Goal: Information Seeking & Learning: Check status

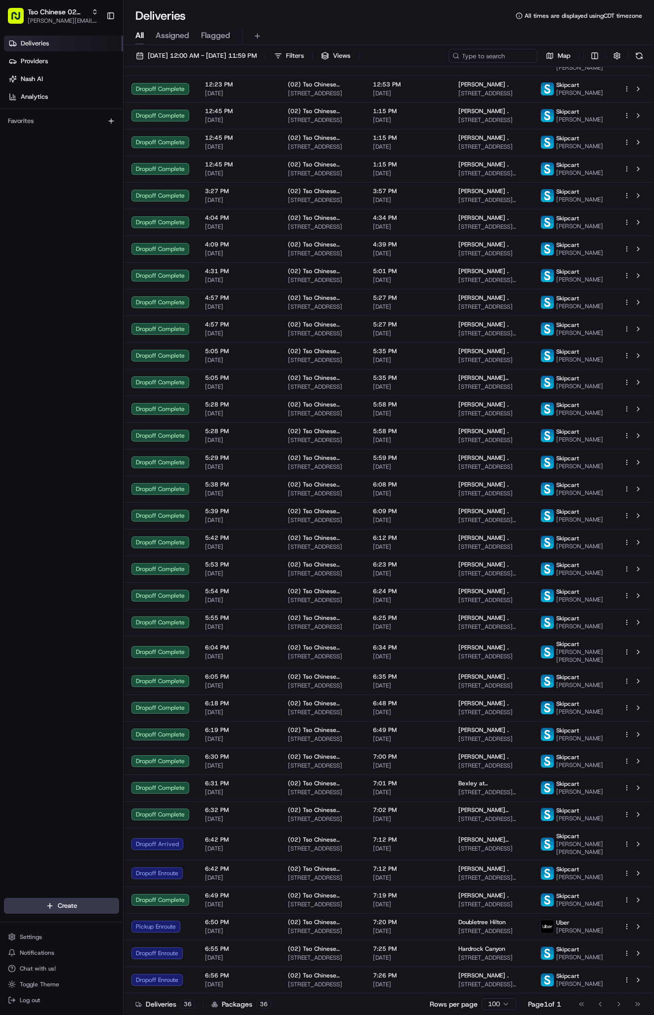
scroll to position [217, 0]
click at [355, 945] on div "(02) Tso Chinese Takeout & Delivery Arboretum Crossing 9333 Research Blvd, Bldg…" at bounding box center [322, 953] width 69 height 17
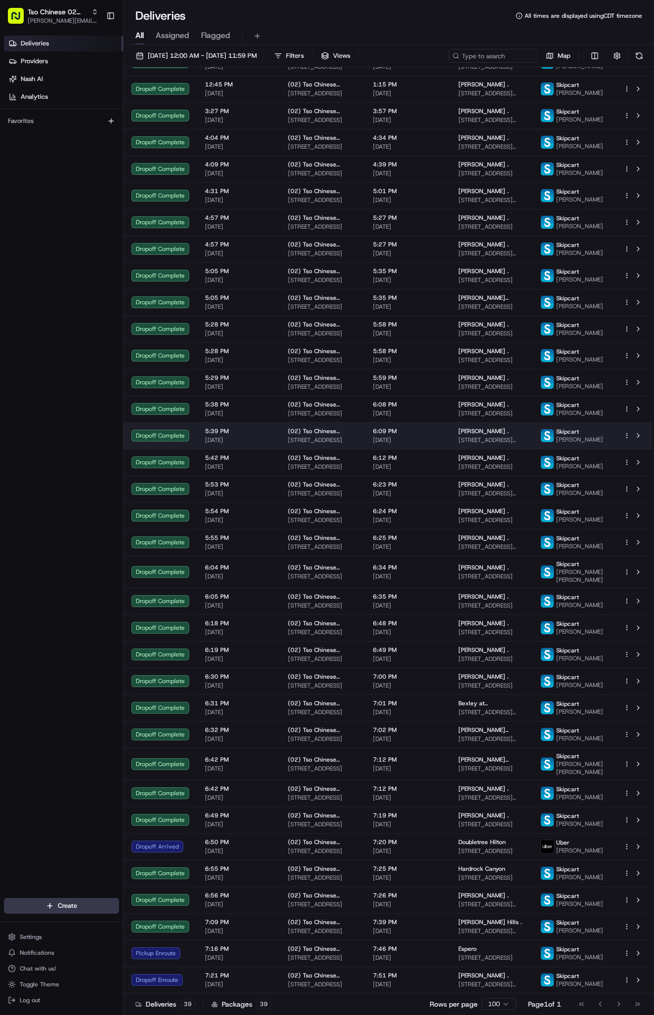
scroll to position [313, 0]
click at [321, 974] on span "(02) Tso Chinese Takeout & Delivery [GEOGRAPHIC_DATA]" at bounding box center [322, 975] width 69 height 8
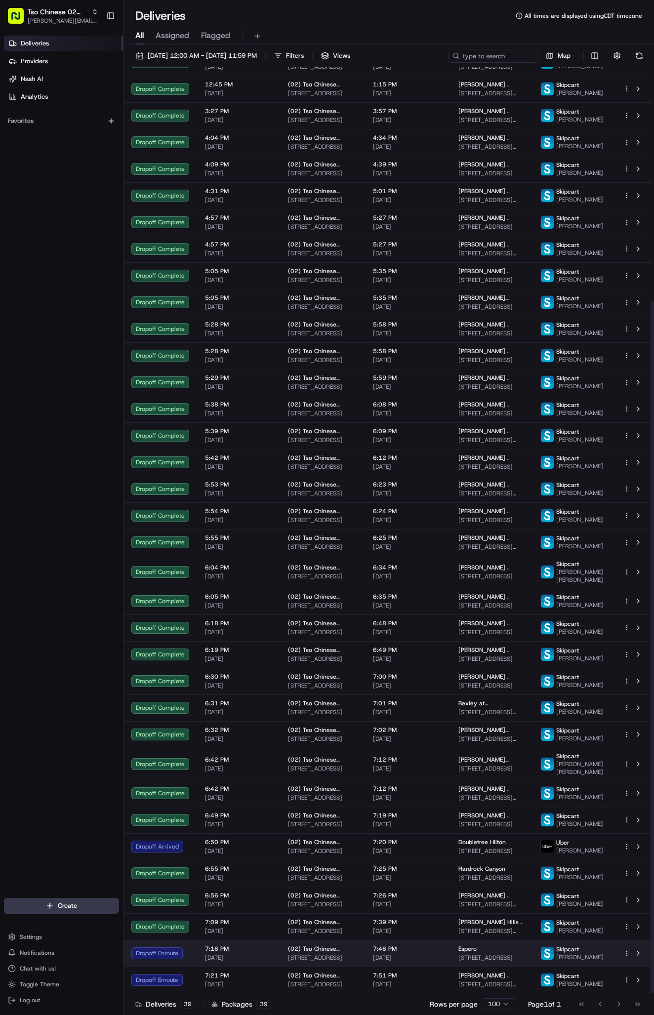
click at [344, 945] on span "(02) Tso Chinese Takeout & Delivery [GEOGRAPHIC_DATA]" at bounding box center [322, 949] width 69 height 8
click at [397, 954] on span "[DATE]" at bounding box center [408, 958] width 70 height 8
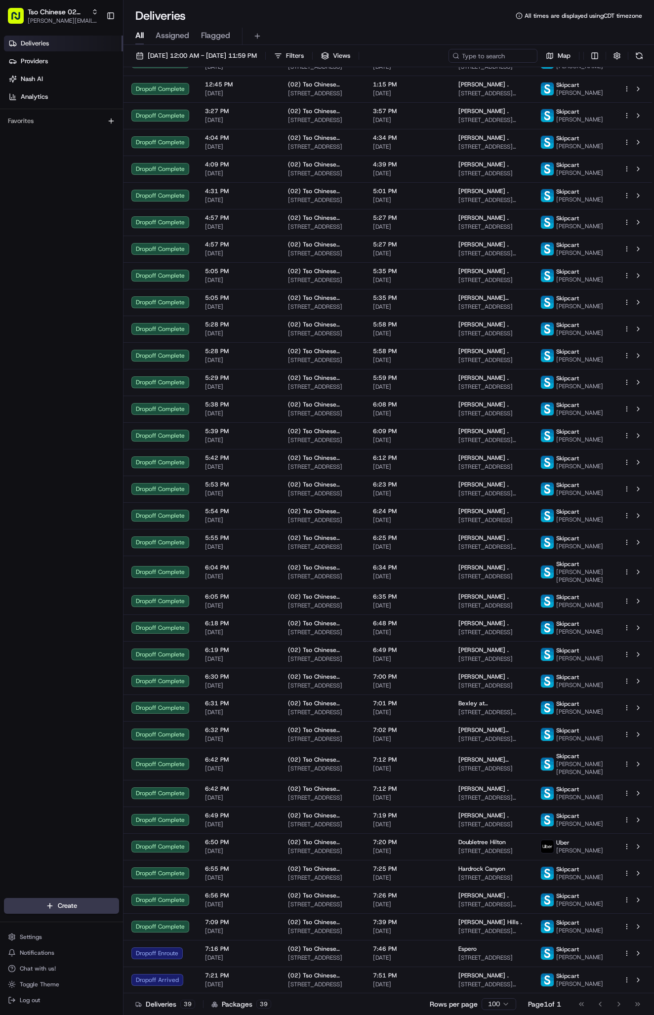
click at [98, 788] on div "Deliveries Providers [PERSON_NAME] Analytics Favorites" at bounding box center [61, 468] width 123 height 872
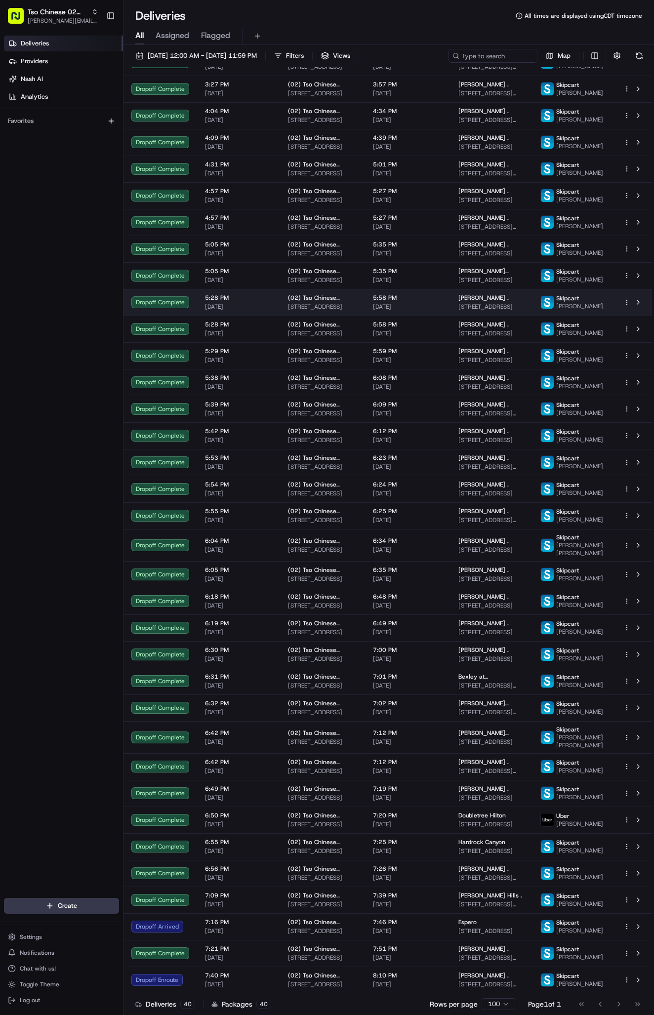
scroll to position [345, 0]
click at [389, 409] on span "[DATE]" at bounding box center [408, 413] width 70 height 8
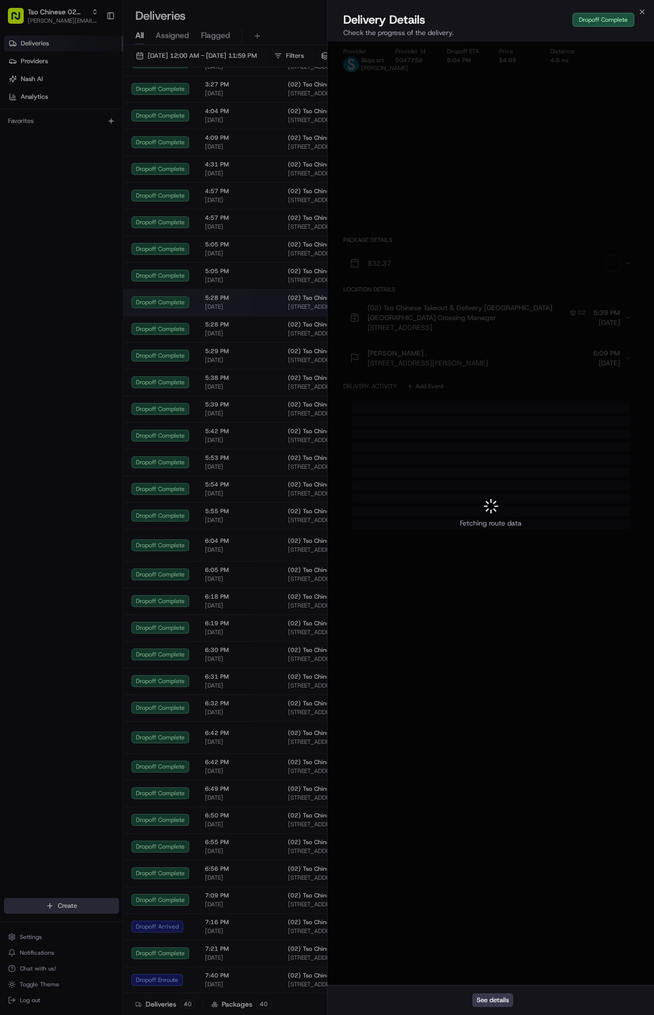
click at [389, 326] on div at bounding box center [327, 507] width 654 height 1015
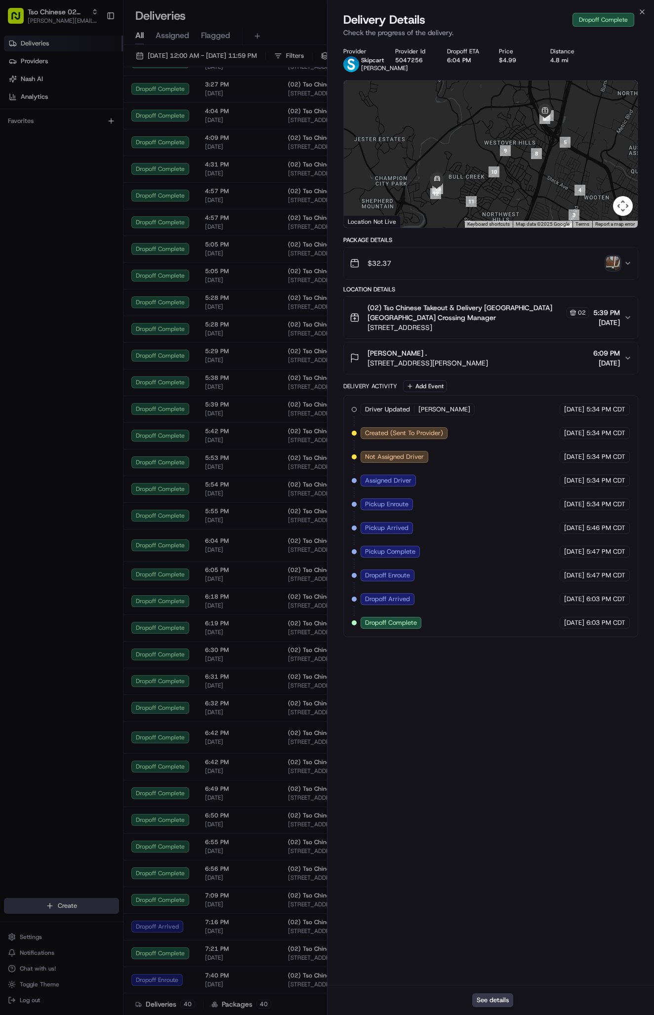
click at [614, 270] on img "button" at bounding box center [613, 263] width 14 height 14
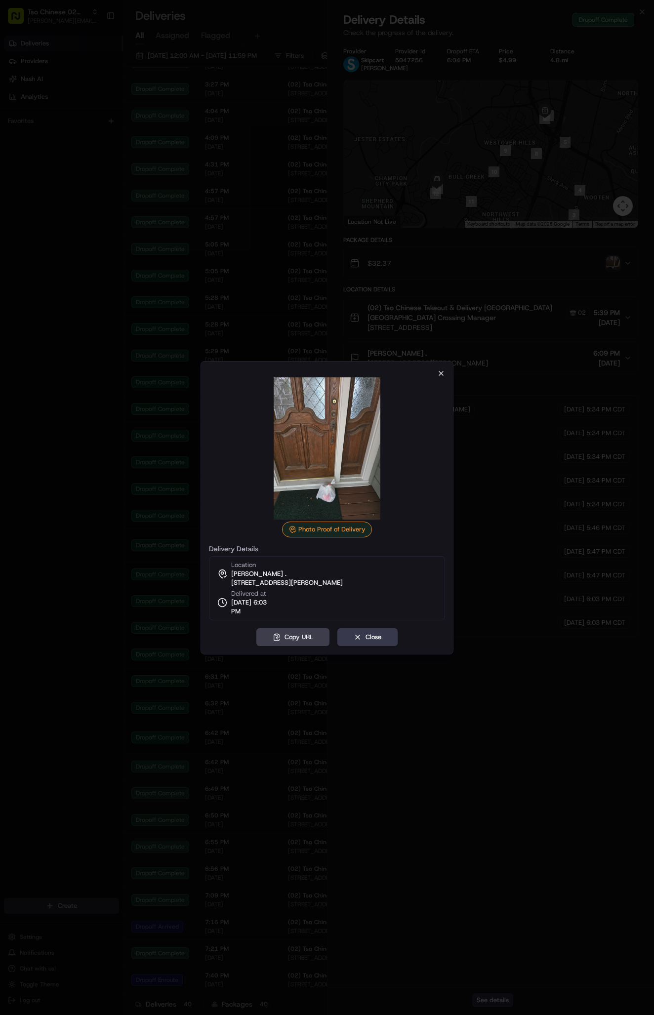
click at [443, 374] on icon "button" at bounding box center [441, 373] width 8 height 8
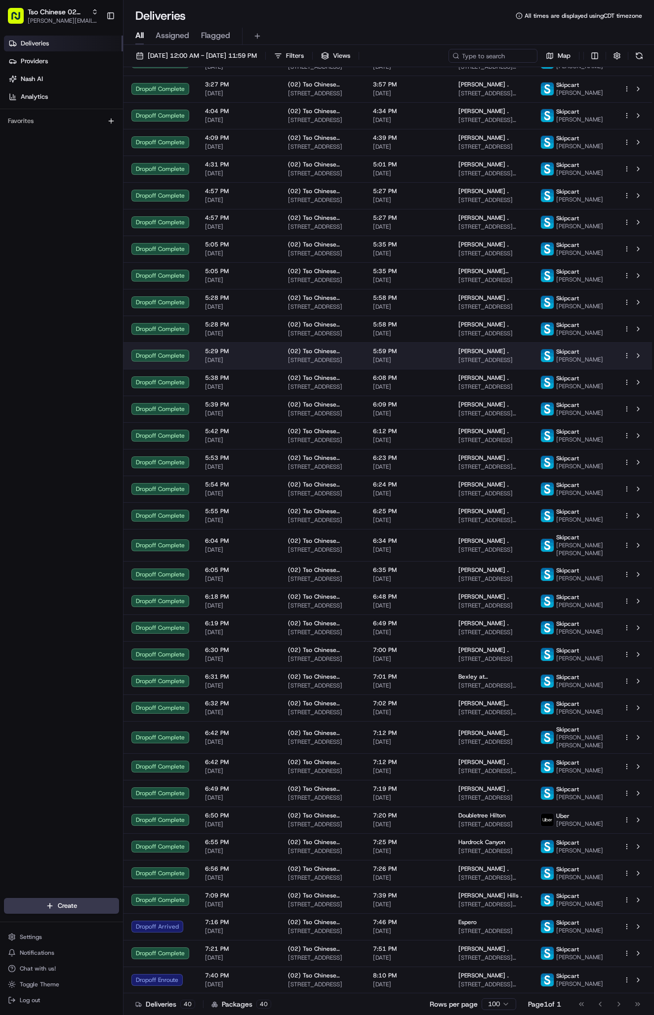
click at [352, 918] on span "(02) Tso Chinese Takeout & Delivery [GEOGRAPHIC_DATA]" at bounding box center [322, 922] width 69 height 8
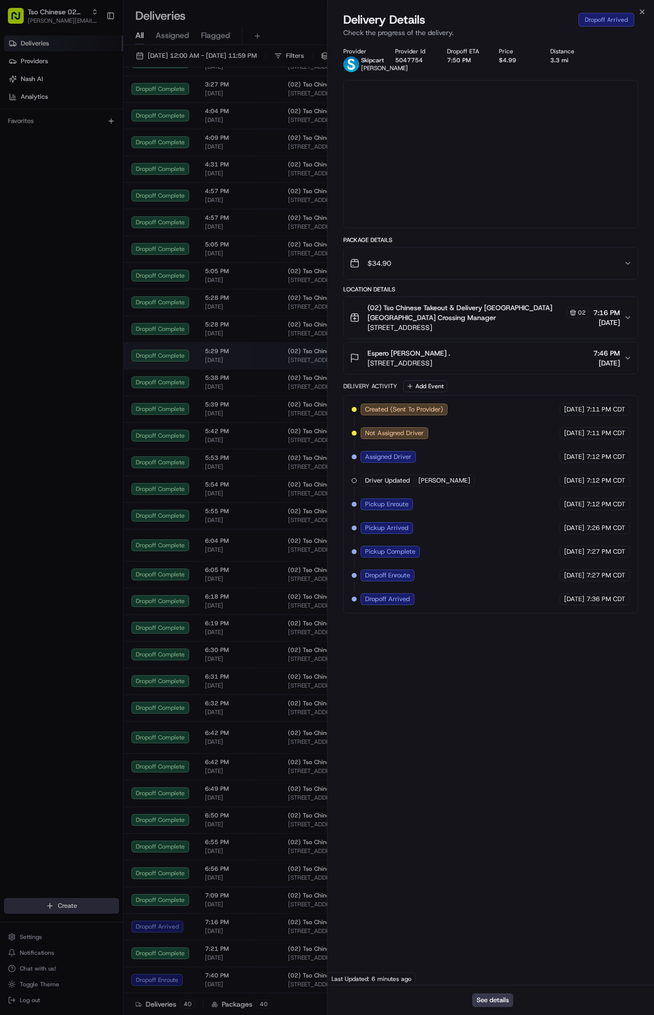
click at [352, 912] on div at bounding box center [327, 507] width 654 height 1015
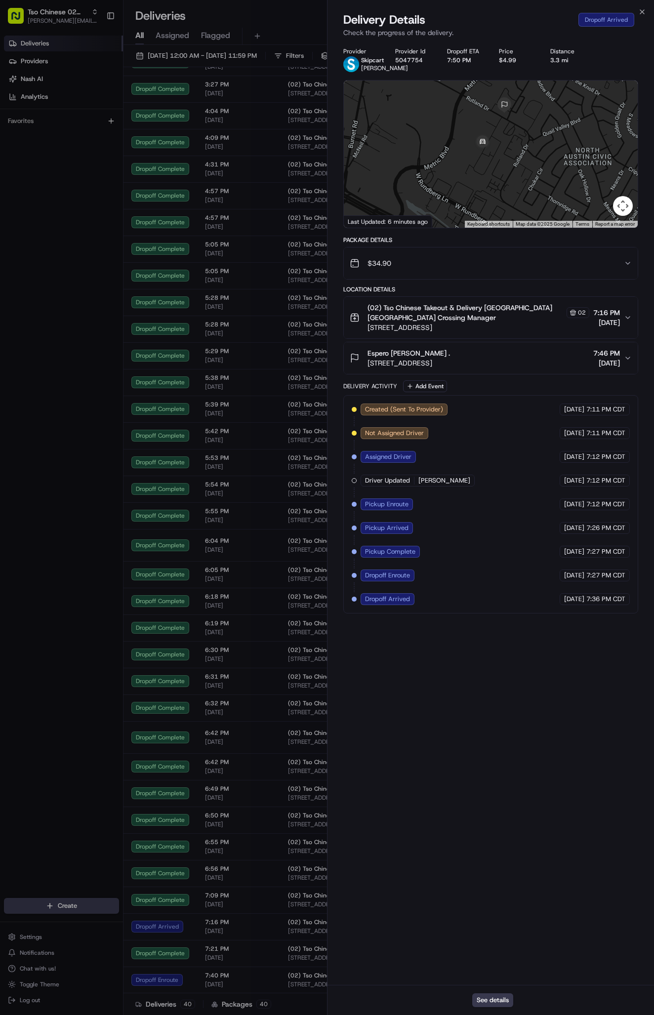
drag, startPoint x: 543, startPoint y: 121, endPoint x: 544, endPoint y: 164, distance: 42.5
click at [544, 164] on div at bounding box center [491, 153] width 294 height 147
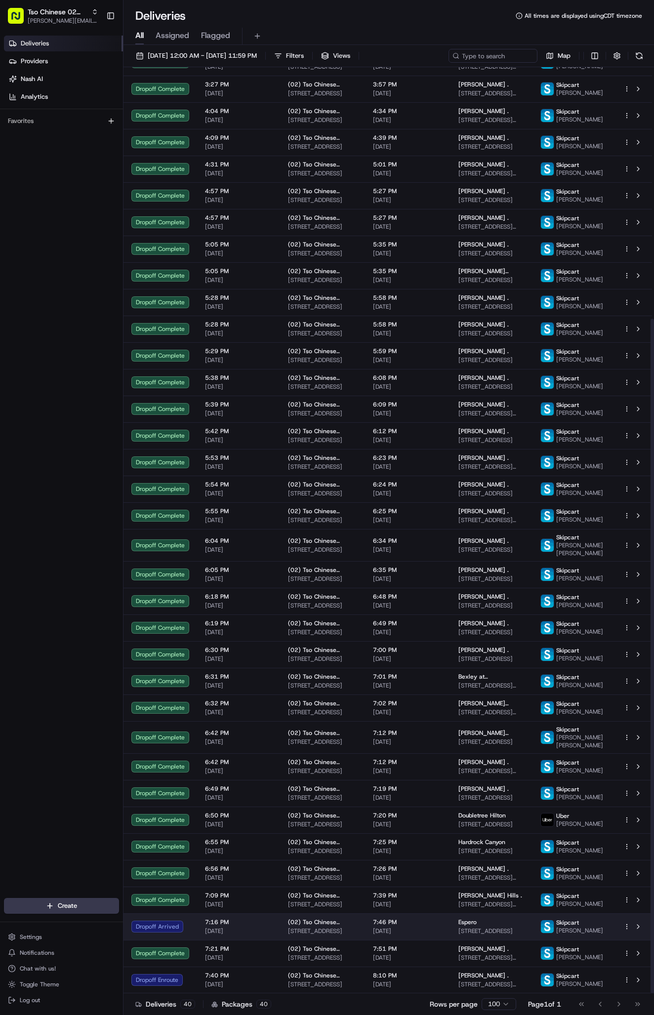
click at [426, 918] on span "7:46 PM" at bounding box center [408, 922] width 70 height 8
click at [321, 918] on span "(02) Tso Chinese Takeout & Delivery [GEOGRAPHIC_DATA]" at bounding box center [322, 922] width 69 height 8
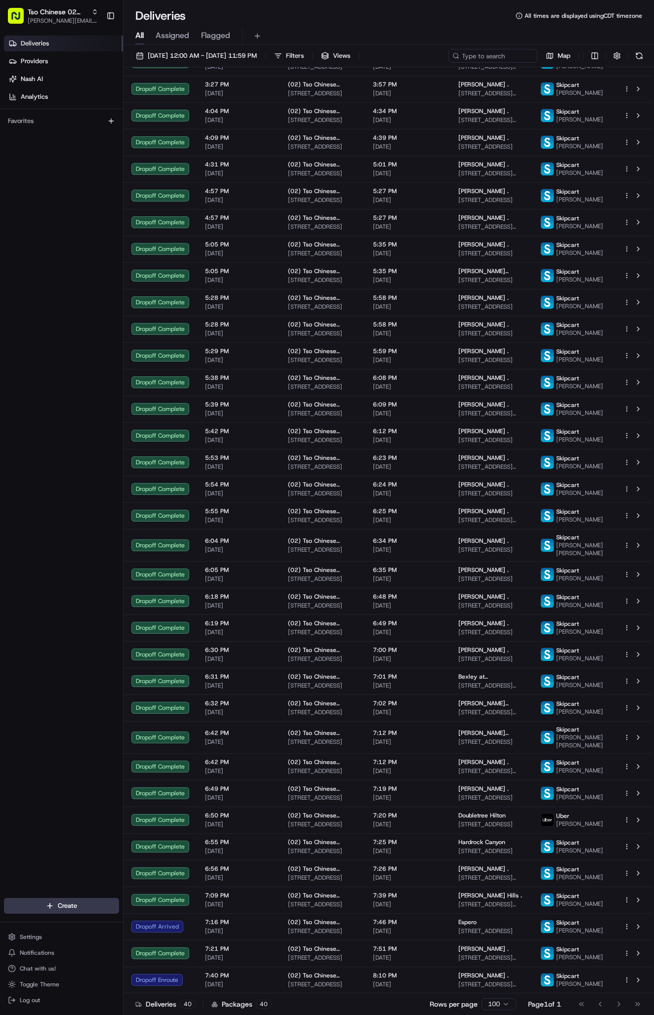
click at [75, 447] on div "Deliveries Providers [PERSON_NAME] Analytics Favorites" at bounding box center [61, 468] width 123 height 872
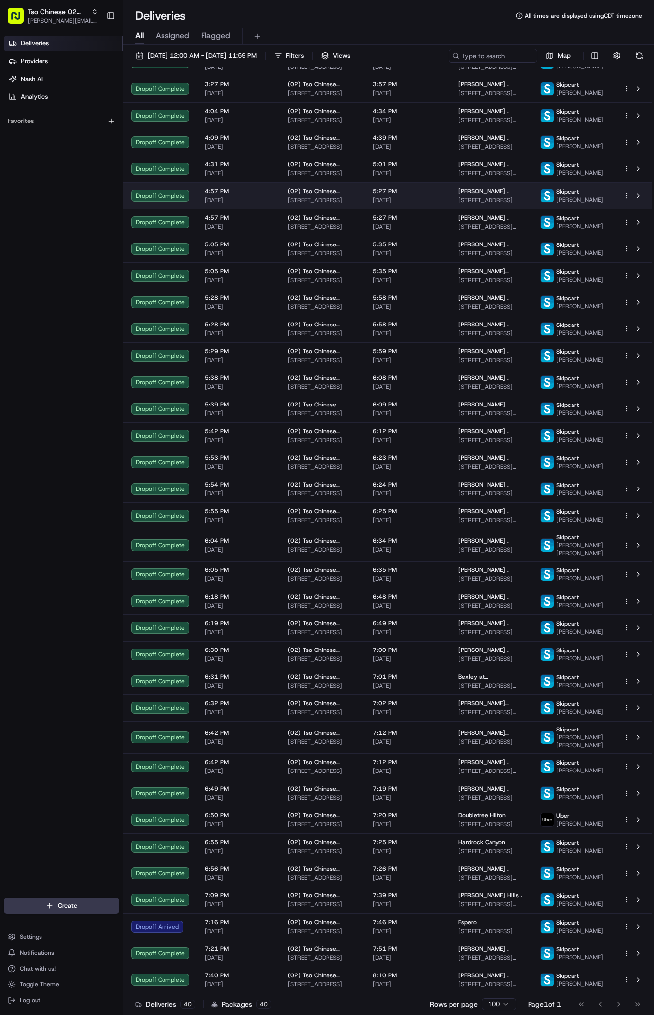
click at [426, 927] on span "[DATE]" at bounding box center [408, 931] width 70 height 8
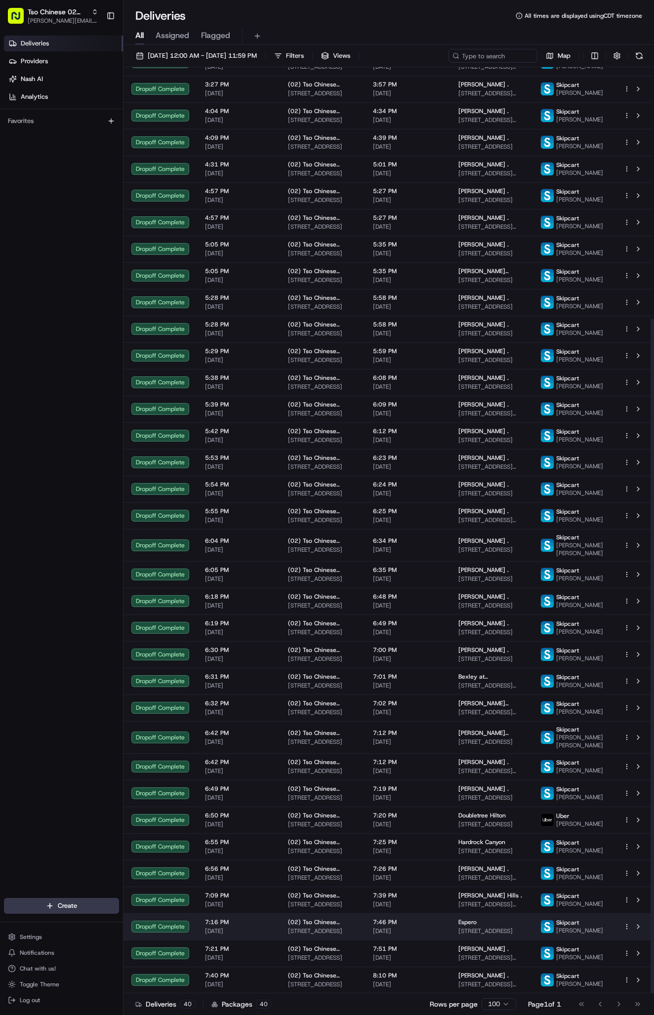
click at [442, 927] on span "[DATE]" at bounding box center [408, 931] width 70 height 8
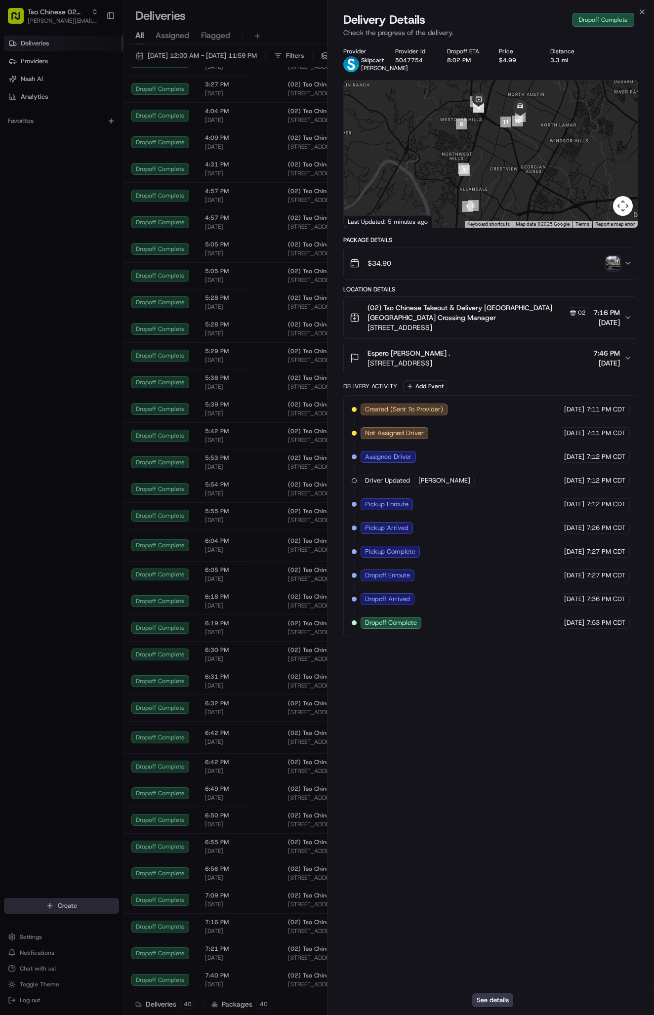
click at [613, 270] on img "button" at bounding box center [613, 263] width 14 height 14
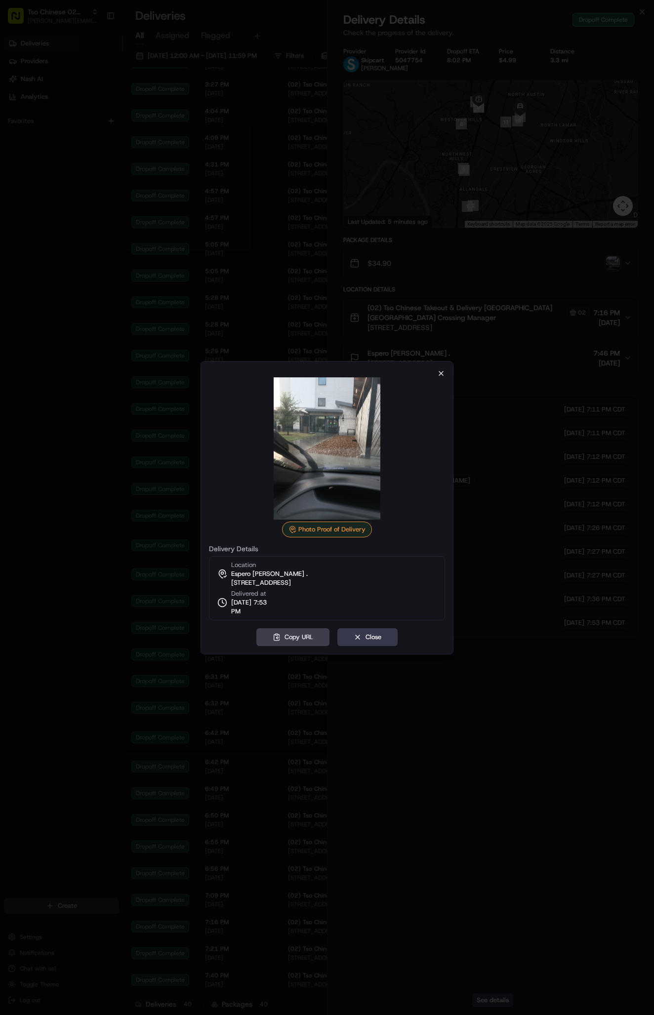
click at [440, 374] on icon "button" at bounding box center [441, 373] width 8 height 8
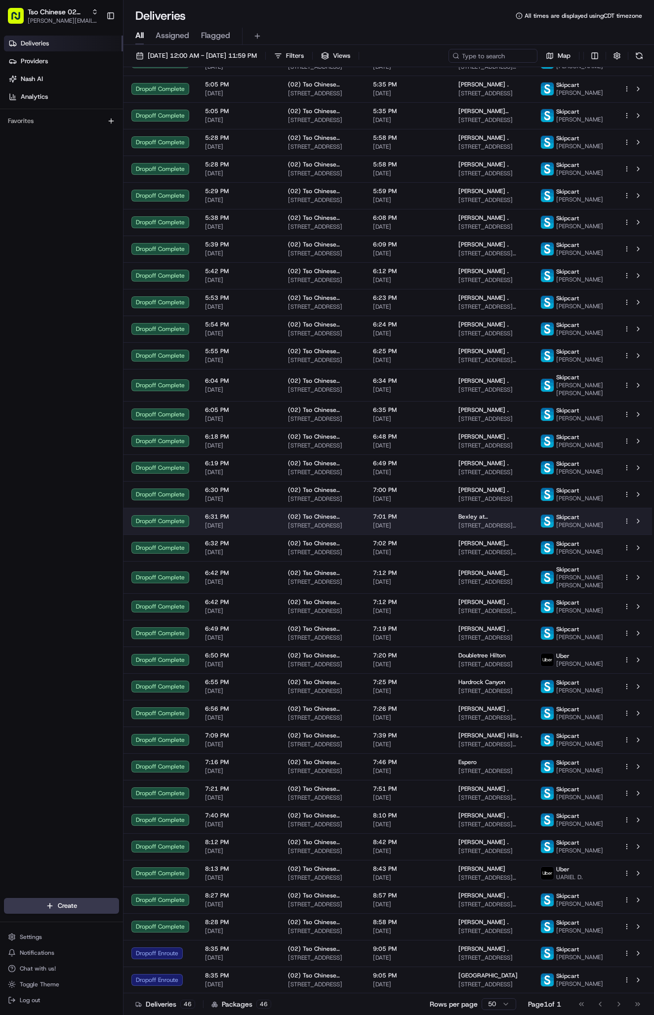
scroll to position [527, 0]
click at [489, 521] on span "[STREET_ADDRESS][PERSON_NAME]" at bounding box center [491, 525] width 66 height 8
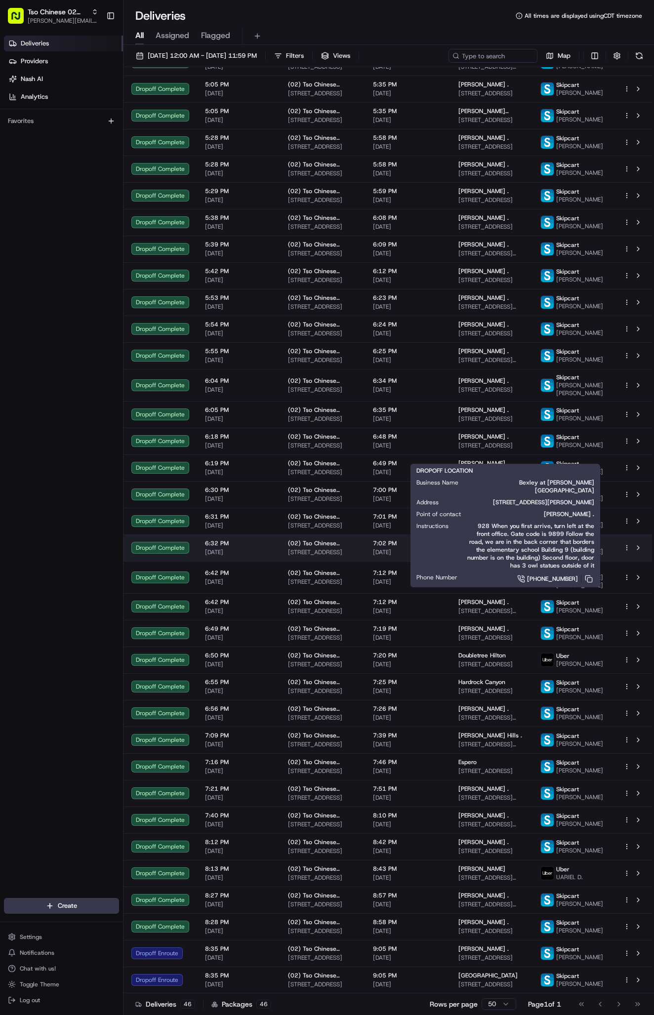
click at [409, 539] on span "7:02 PM" at bounding box center [408, 543] width 70 height 8
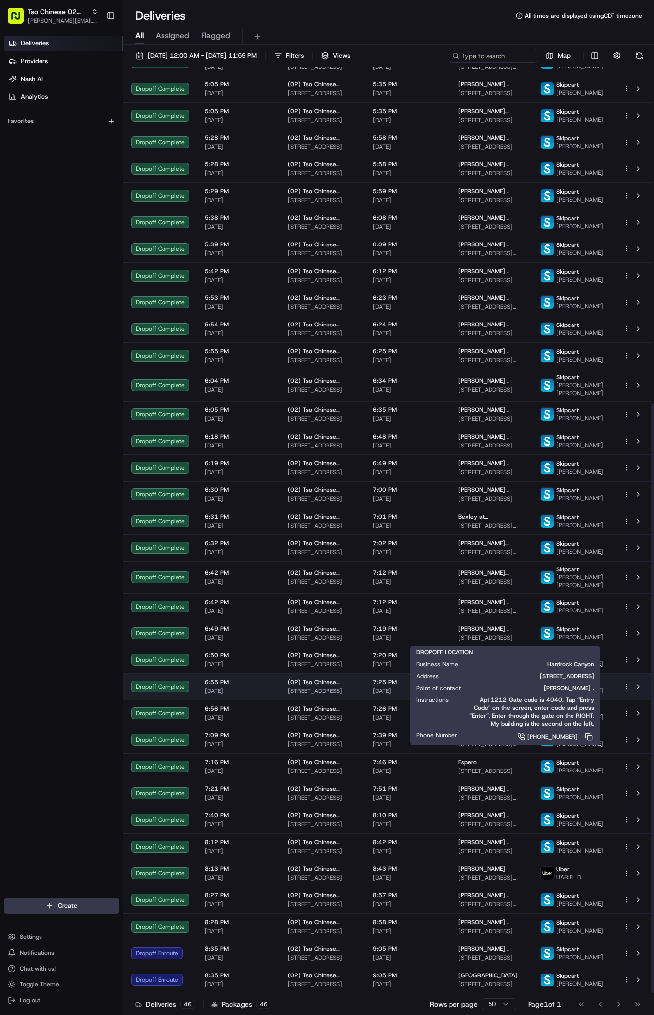
click at [483, 678] on span "Hardrock Canyon" at bounding box center [481, 682] width 47 height 8
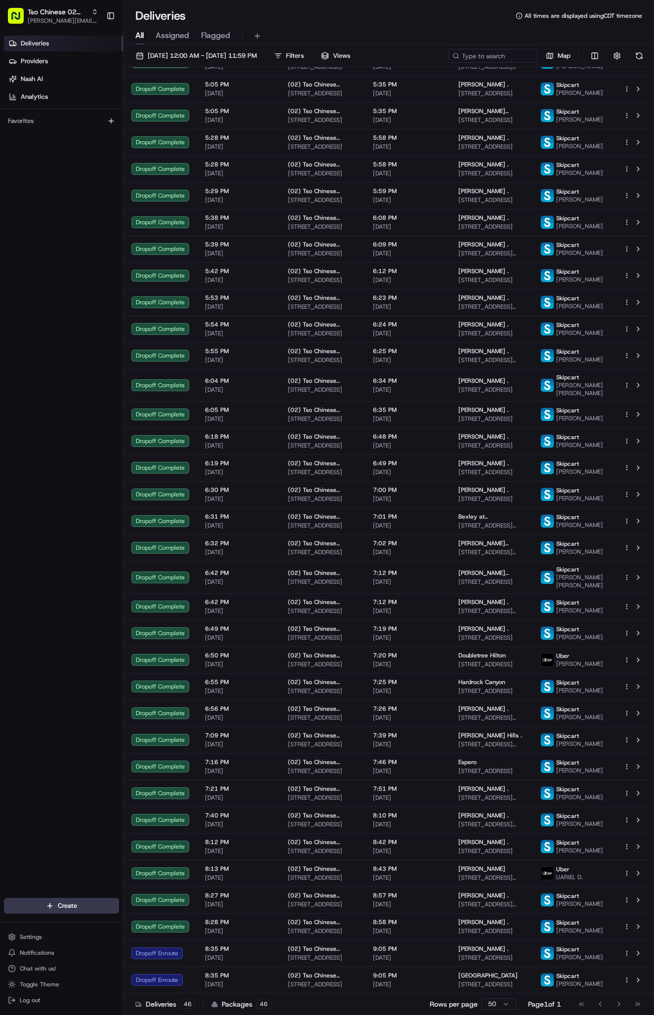
click at [64, 699] on div "Deliveries Providers [PERSON_NAME] Analytics Favorites" at bounding box center [61, 468] width 123 height 872
click at [524, 758] on div "Espero" at bounding box center [491, 762] width 66 height 8
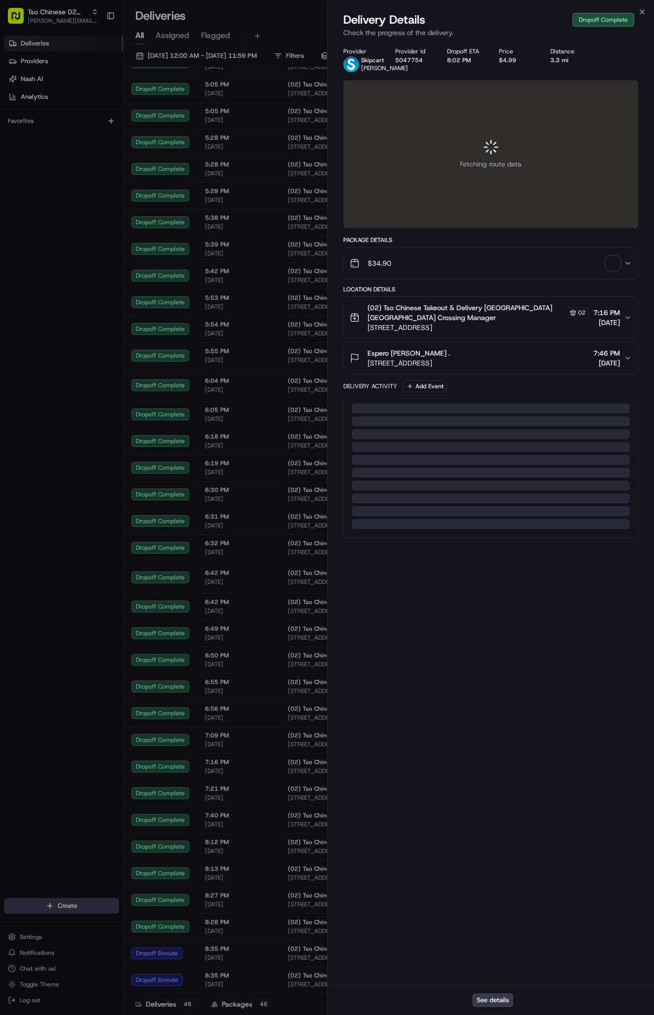
click at [526, 724] on div at bounding box center [327, 507] width 654 height 1015
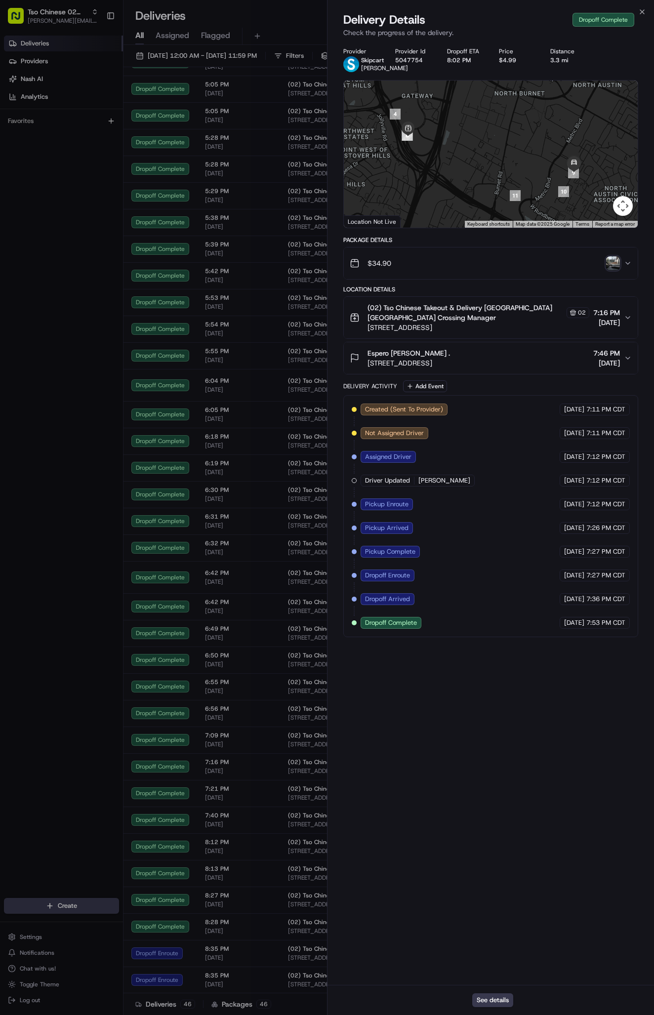
click at [625, 360] on button "Espero [PERSON_NAME] . [STREET_ADDRESS] 7:46 PM [DATE]" at bounding box center [491, 358] width 294 height 32
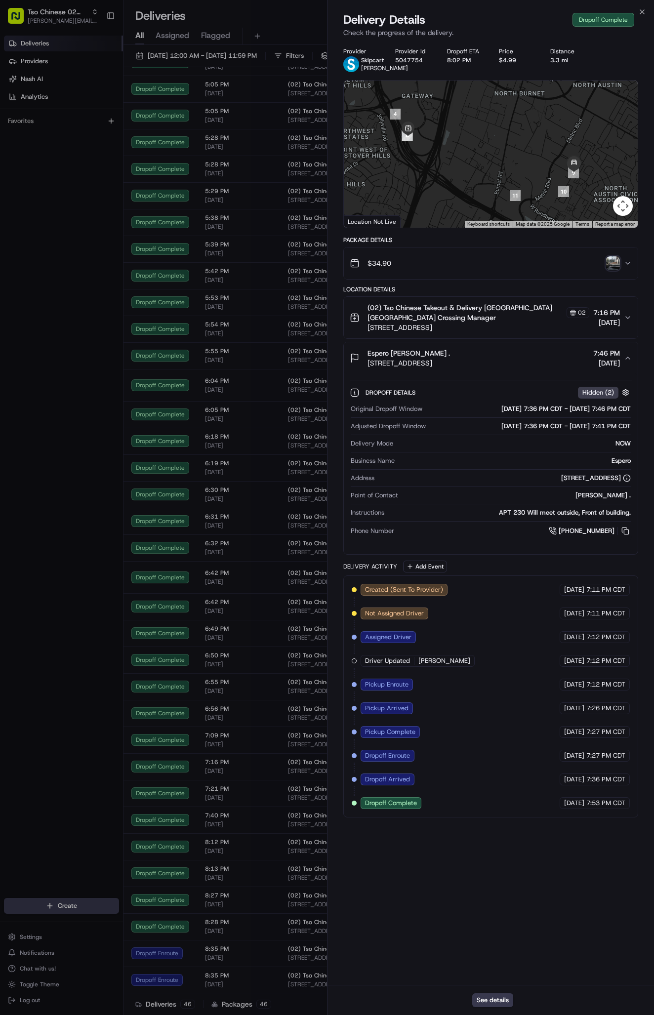
click at [625, 360] on button "Espero [PERSON_NAME] . [STREET_ADDRESS] 7:46 PM [DATE]" at bounding box center [491, 358] width 294 height 32
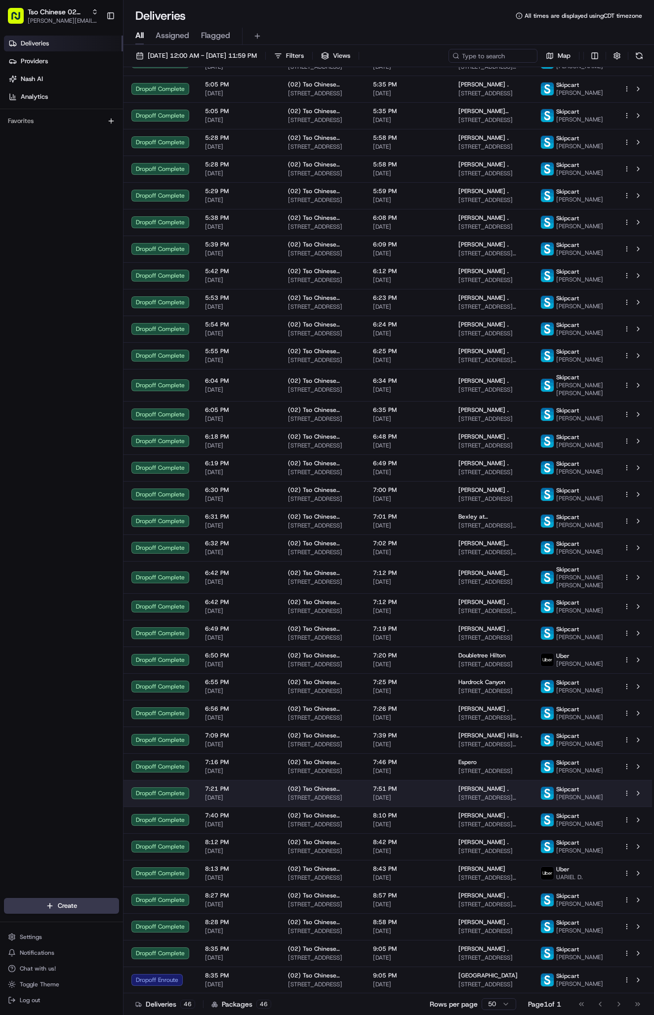
click at [472, 874] on span "[STREET_ADDRESS][PERSON_NAME]" at bounding box center [491, 878] width 66 height 8
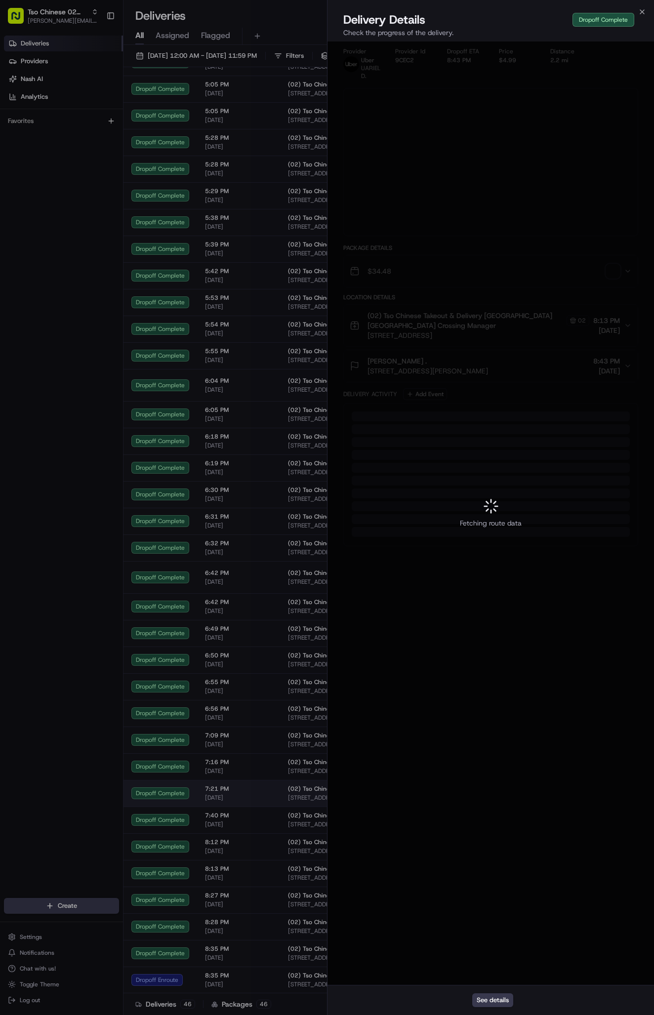
click at [472, 859] on div at bounding box center [327, 507] width 654 height 1015
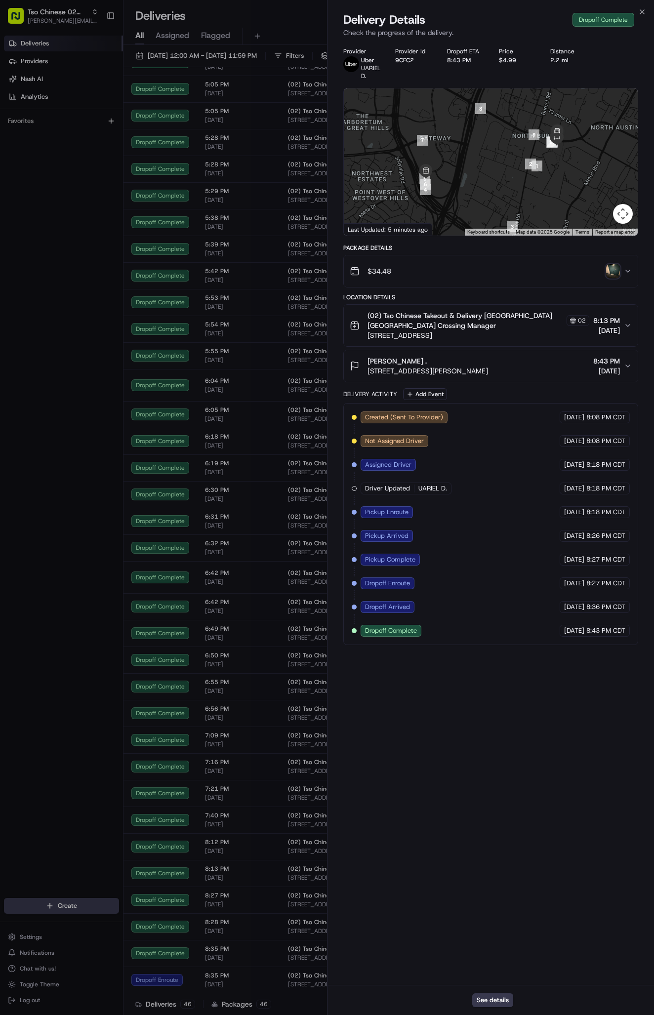
click at [607, 370] on span "[DATE]" at bounding box center [606, 371] width 27 height 10
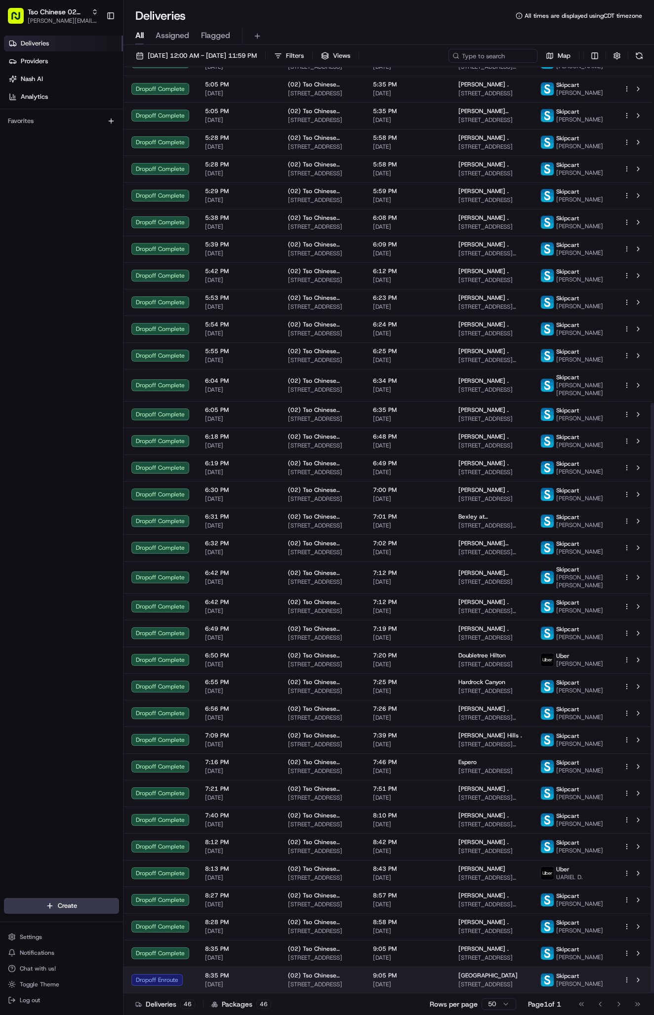
click at [489, 972] on span "[GEOGRAPHIC_DATA]" at bounding box center [487, 975] width 59 height 8
click at [481, 971] on span "[GEOGRAPHIC_DATA]" at bounding box center [487, 975] width 59 height 8
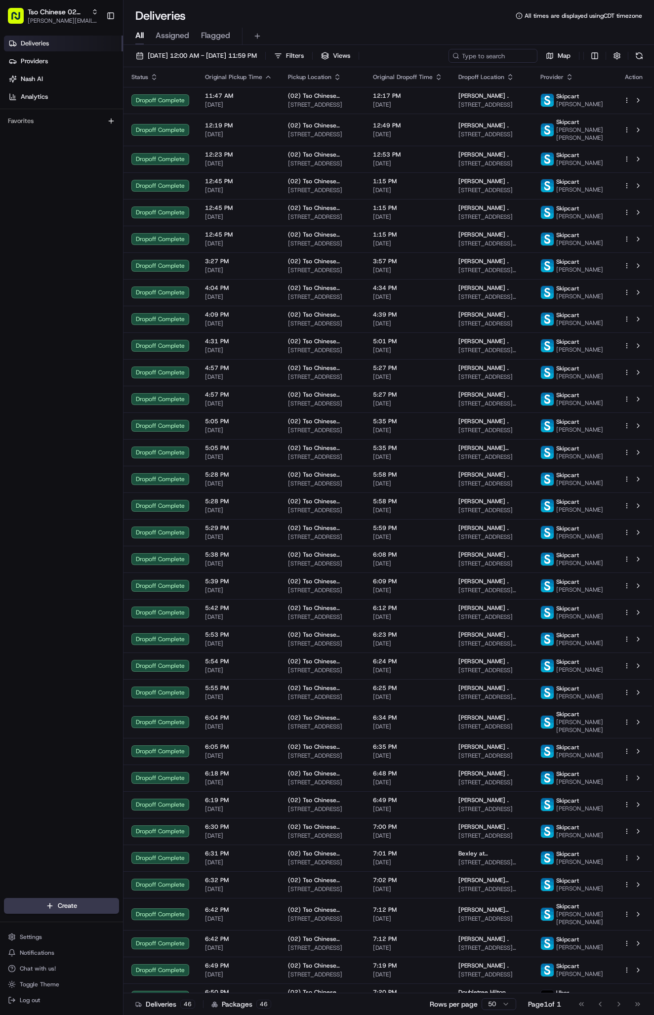
click at [58, 430] on div "Deliveries Providers [PERSON_NAME] Analytics Favorites" at bounding box center [61, 468] width 123 height 872
